Goal: Information Seeking & Learning: Find contact information

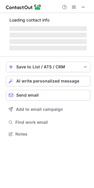
scroll to position [133, 94]
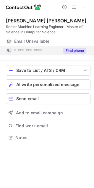
click at [76, 52] on button "Find phone" at bounding box center [74, 51] width 23 height 6
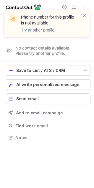
scroll to position [124, 94]
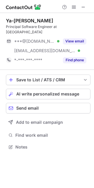
scroll to position [138, 94]
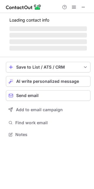
scroll to position [147, 94]
